Goal: Navigation & Orientation: Find specific page/section

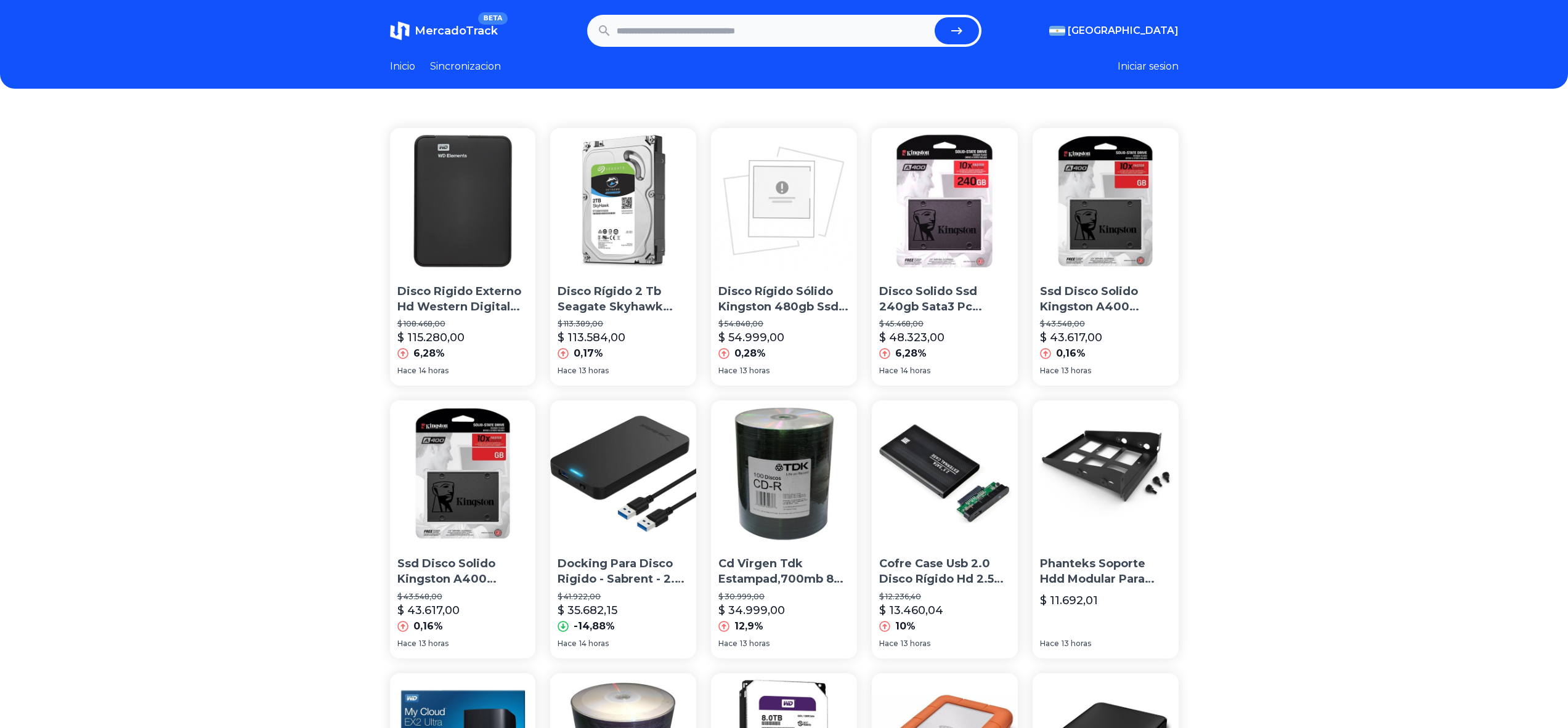
click at [444, 13] on header "MercadoTrack BETA [GEOGRAPHIC_DATA] [GEOGRAPHIC_DATA] [GEOGRAPHIC_DATA] [GEOGRA…" at bounding box center [784, 44] width 1568 height 89
click at [447, 25] on span "MercadoTrack" at bounding box center [456, 31] width 83 height 14
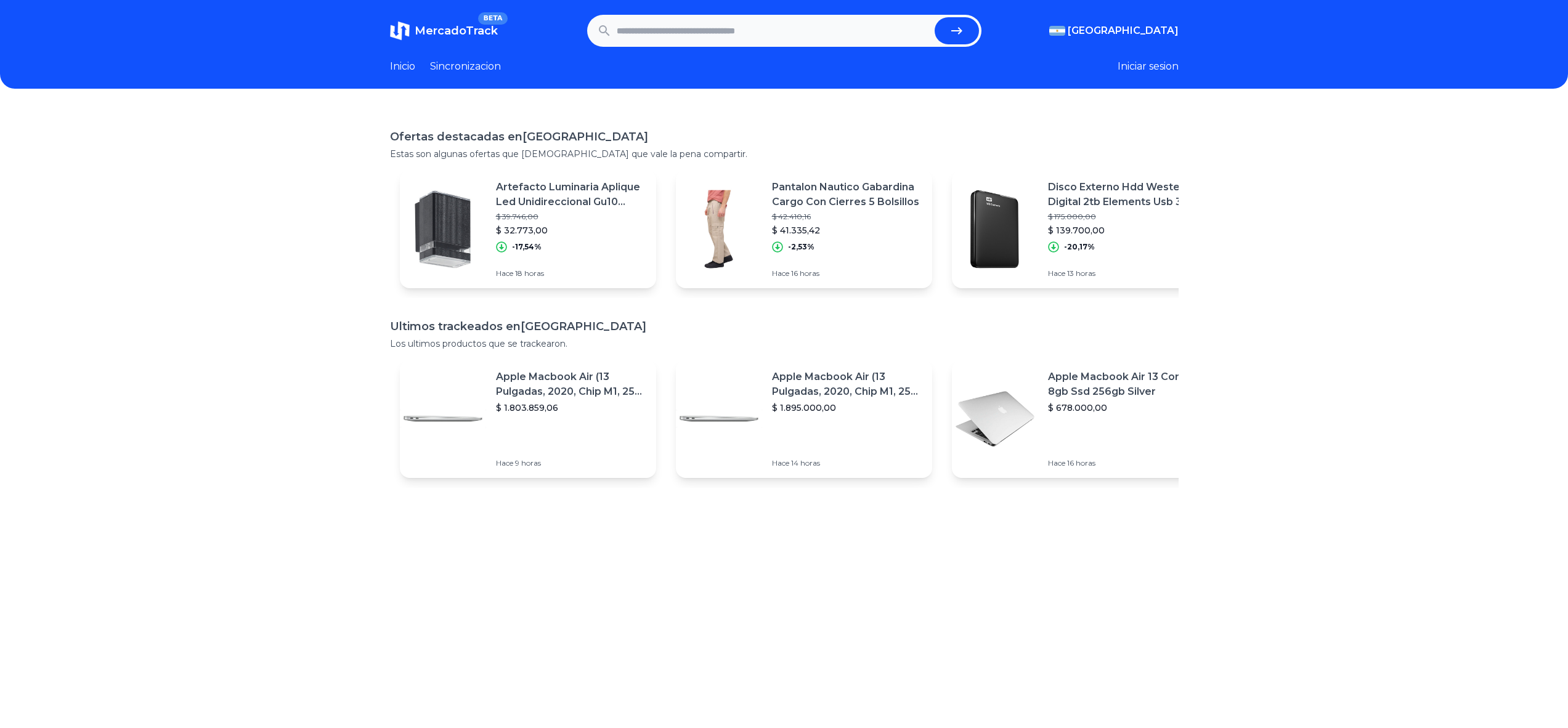
click at [463, 68] on link "Sincronizacion" at bounding box center [465, 66] width 71 height 15
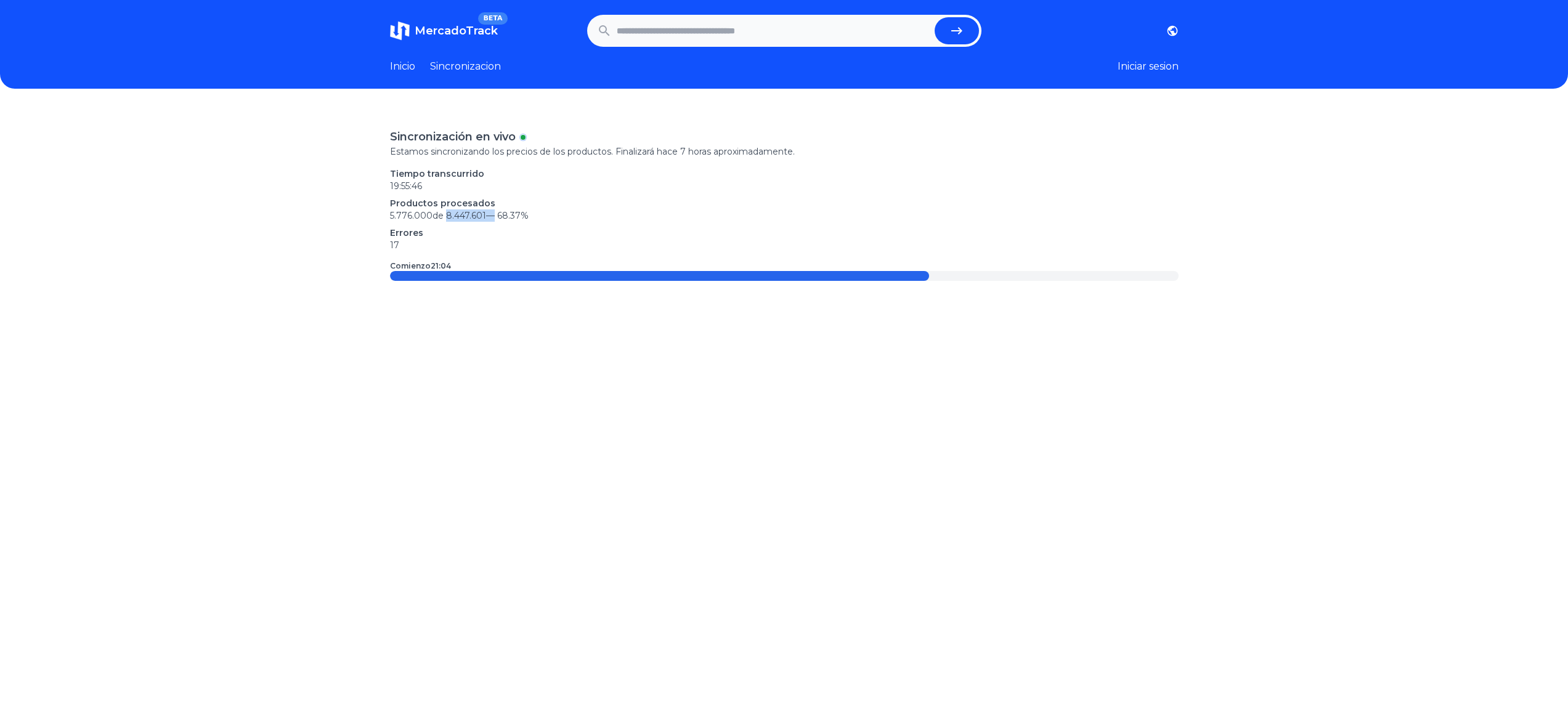
drag, startPoint x: 492, startPoint y: 215, endPoint x: 453, endPoint y: 213, distance: 39.1
click at [453, 213] on p "5.776.000 de 8.447.601 — 68.37 %" at bounding box center [784, 215] width 789 height 12
copy p "8.447.601"
click at [409, 68] on link "Inicio" at bounding box center [402, 66] width 25 height 15
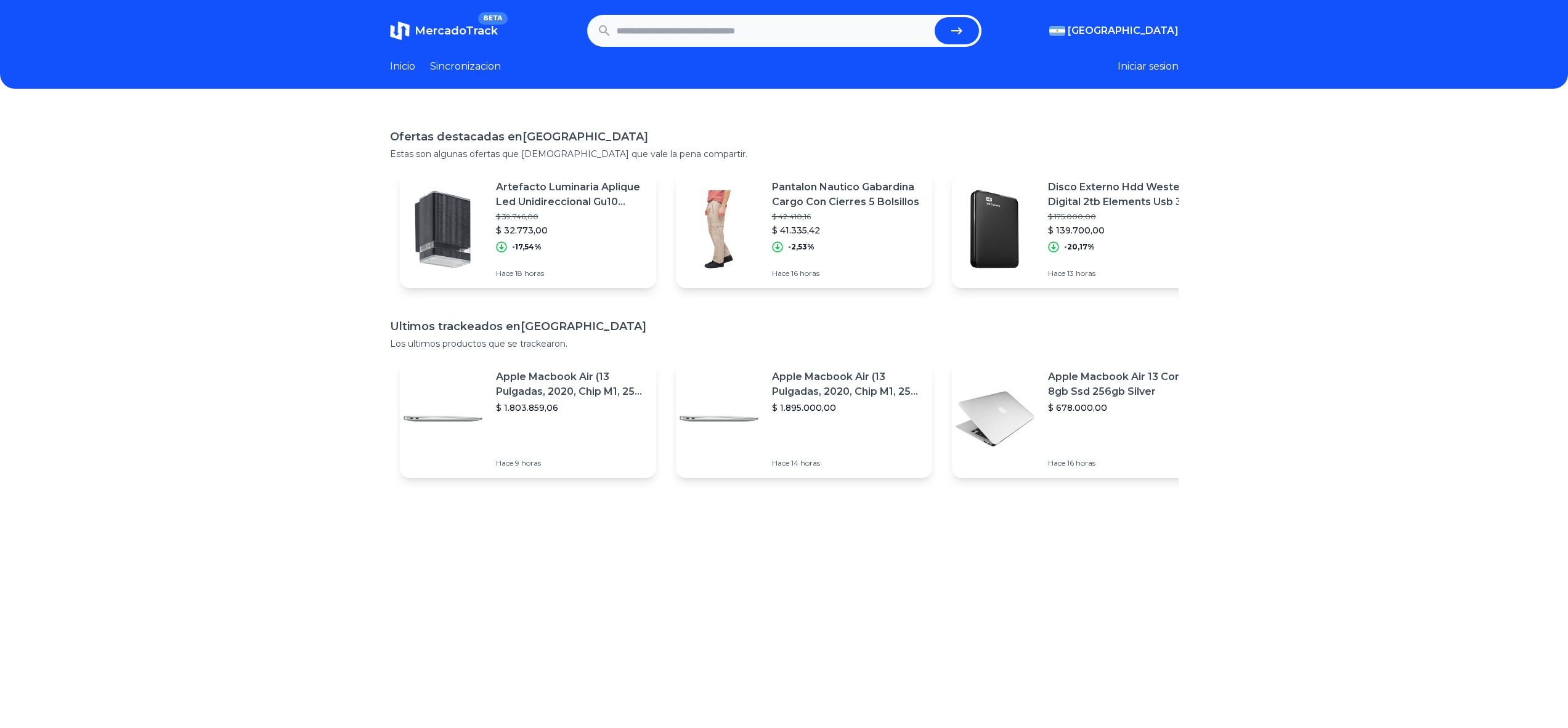
click at [586, 191] on p "Artefacto Luminaria Aplique Led Unidireccional Gu10 Negro" at bounding box center [571, 195] width 150 height 30
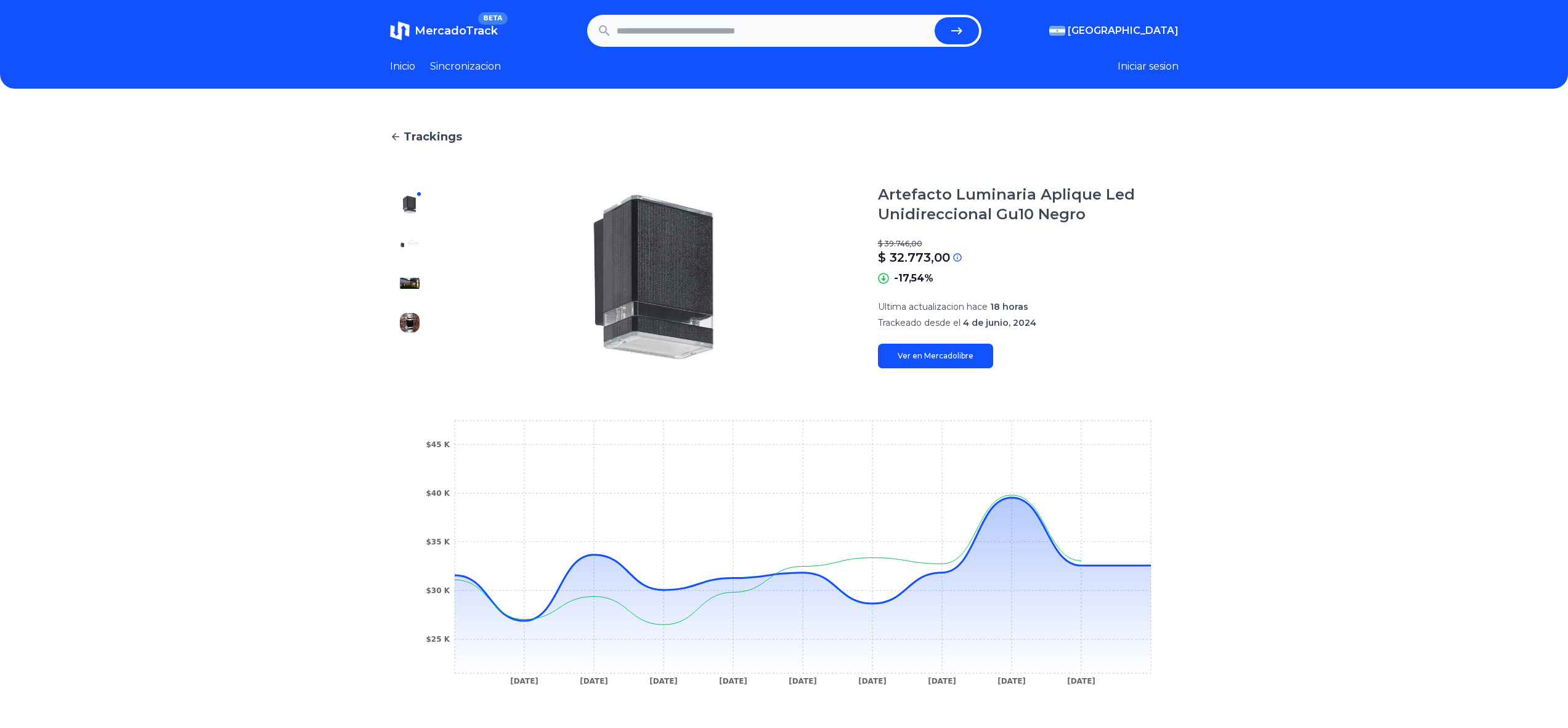
click at [417, 322] on img at bounding box center [409, 323] width 20 height 20
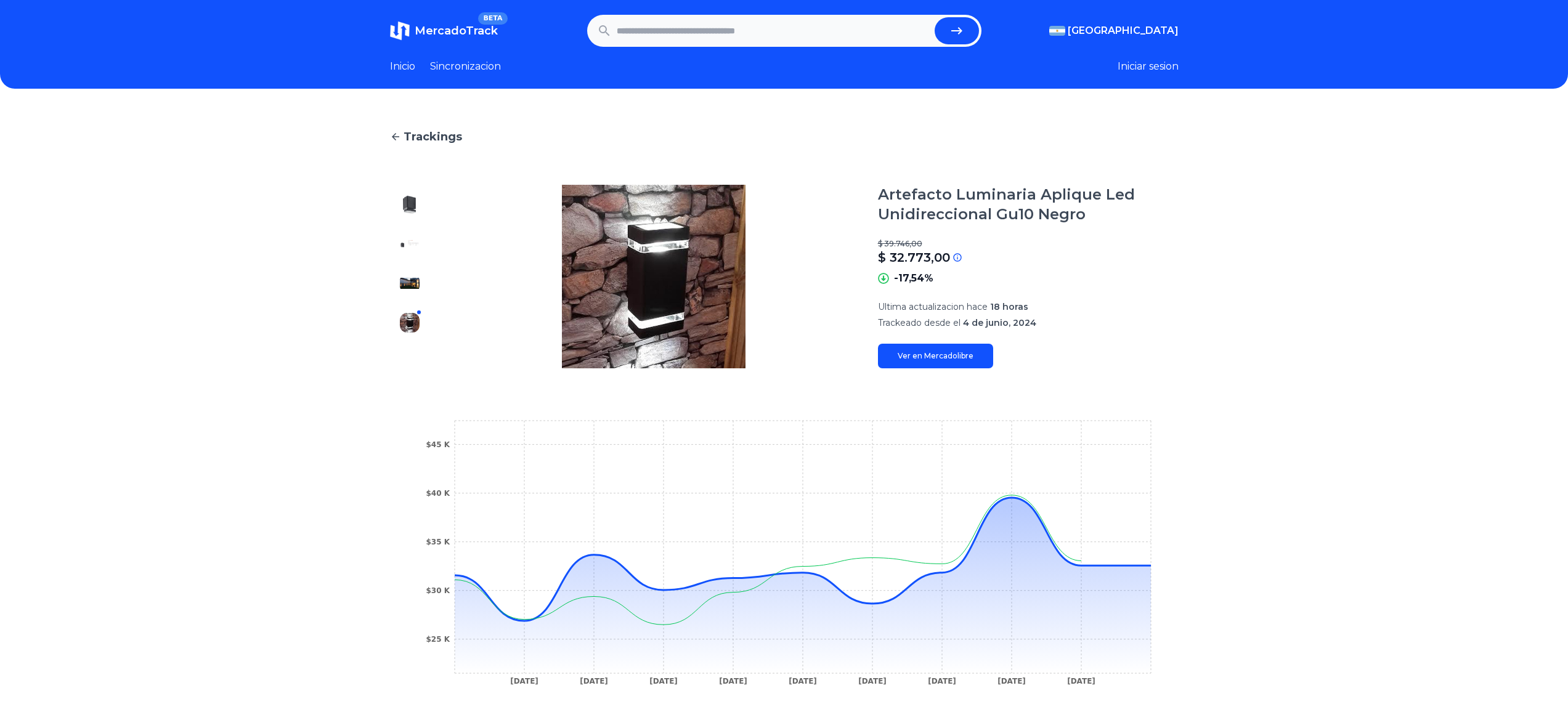
click at [412, 282] on img at bounding box center [409, 282] width 20 height 20
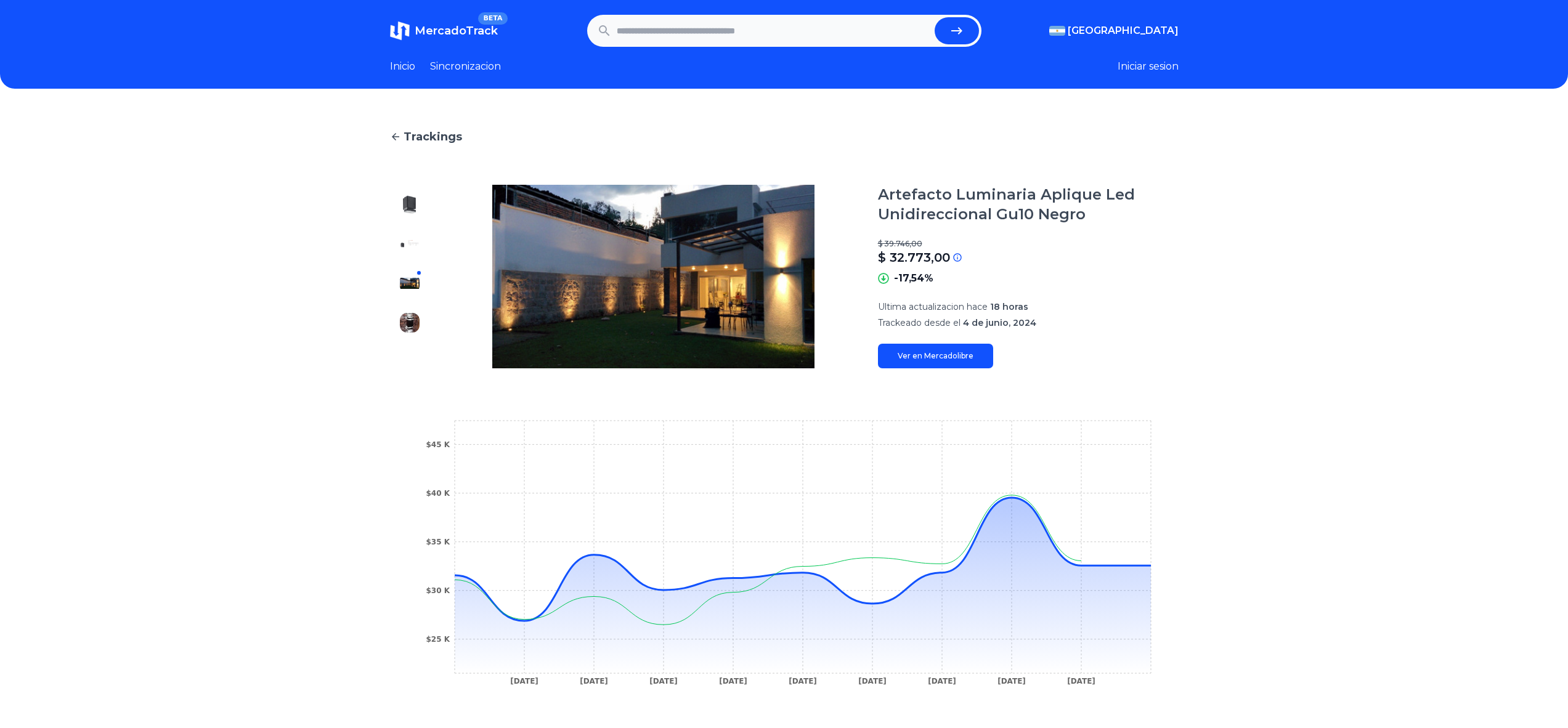
click at [407, 241] on img at bounding box center [409, 243] width 20 height 20
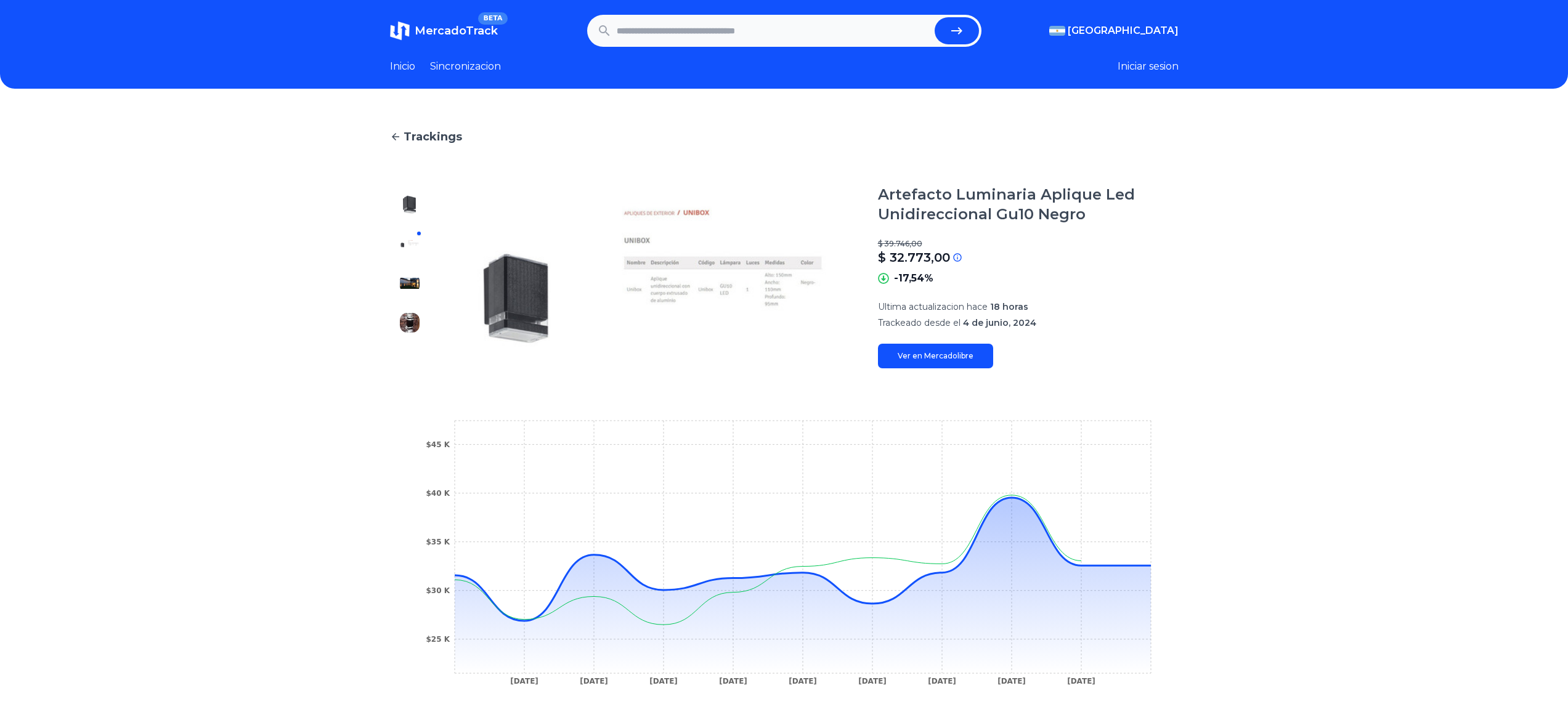
click at [413, 221] on div at bounding box center [409, 276] width 39 height 184
click at [393, 139] on div "Trackings Artefacto Luminaria Aplique Led Unidireccional Gu10 Negro $ 39.746,00…" at bounding box center [784, 472] width 1568 height 728
click at [401, 131] on icon at bounding box center [395, 137] width 11 height 11
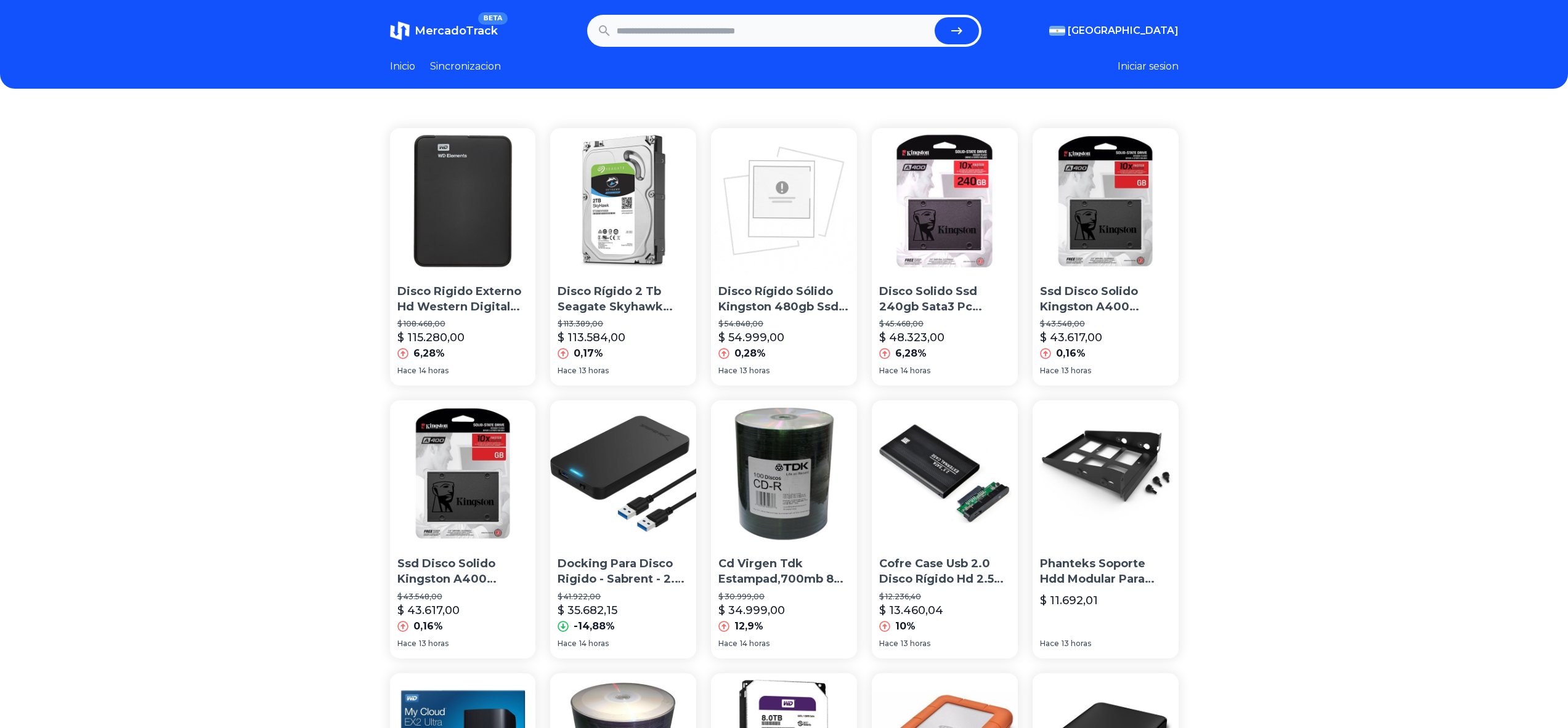
click at [473, 66] on link "Sincronizacion" at bounding box center [465, 66] width 71 height 15
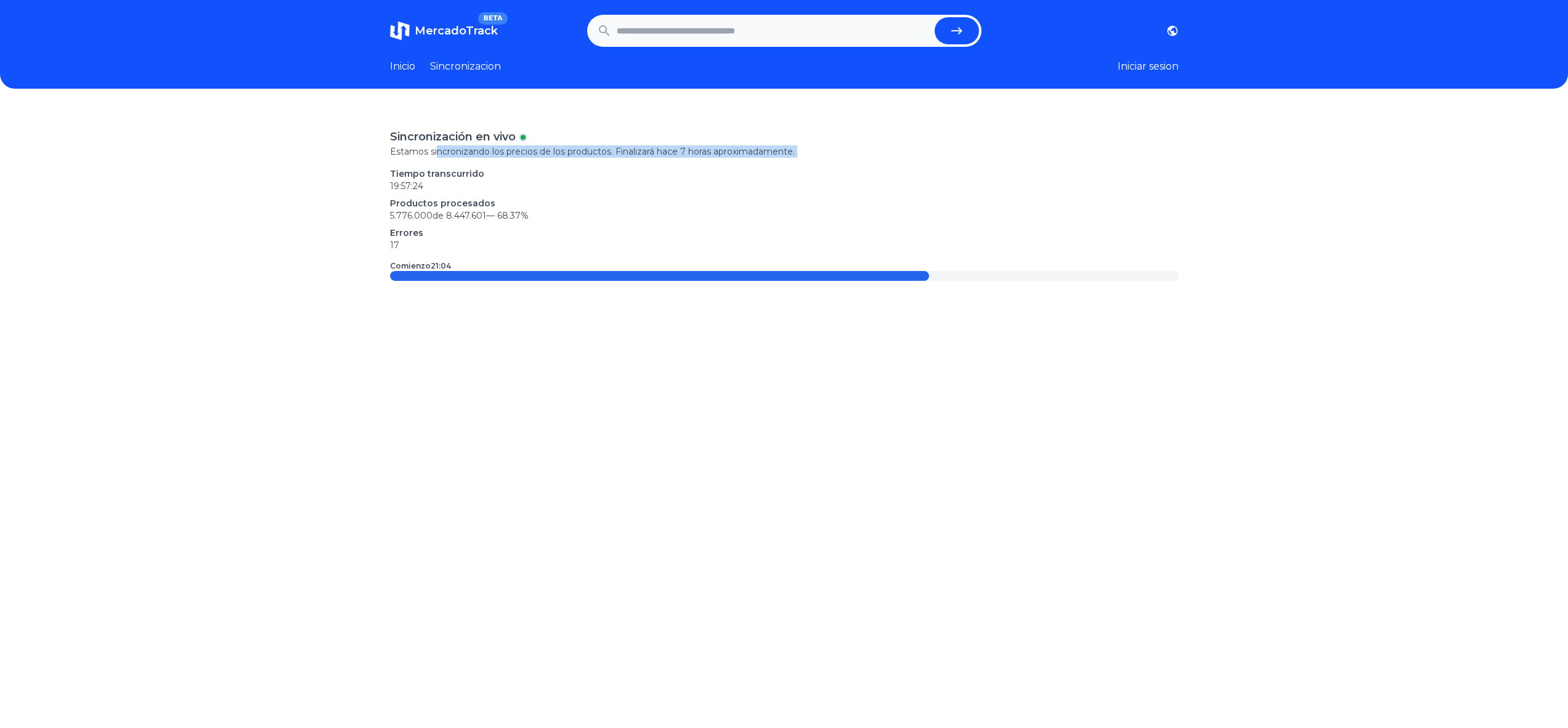
drag, startPoint x: 463, startPoint y: 154, endPoint x: 973, endPoint y: 159, distance: 510.0
click at [969, 159] on div "Sincronización en vivo Estamos sincronizando los precios de los productos. Fina…" at bounding box center [784, 204] width 789 height 153
click at [973, 159] on div "Sincronización en vivo Estamos sincronizando los precios de los productos. Fina…" at bounding box center [784, 204] width 789 height 153
